Goal: Find specific page/section: Find specific page/section

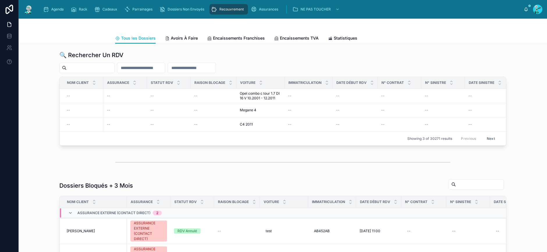
click at [205, 64] on input "text" at bounding box center [192, 68] width 48 height 8
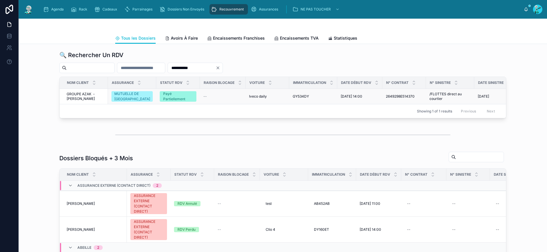
type input "**********"
click at [88, 98] on span "GROUPE AZAK - [PERSON_NAME]" at bounding box center [86, 96] width 38 height 9
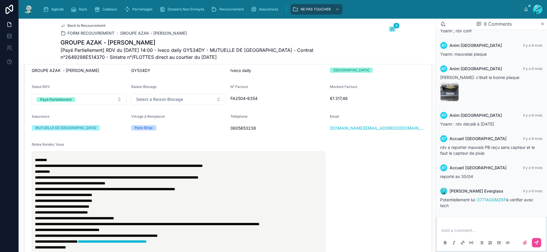
scroll to position [116, 0]
